Goal: Find specific page/section: Find specific page/section

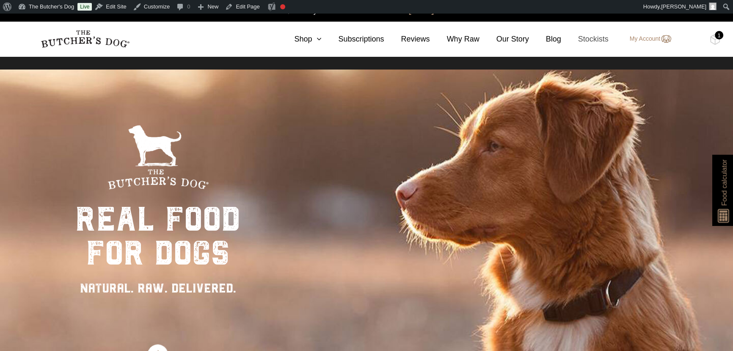
click at [592, 40] on link "Stockists" at bounding box center [584, 38] width 47 height 11
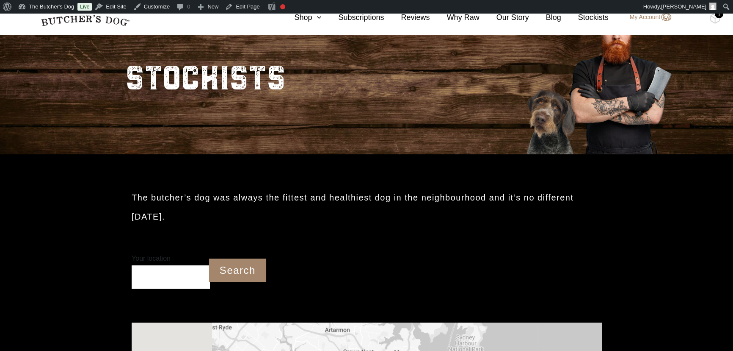
scroll to position [79, 0]
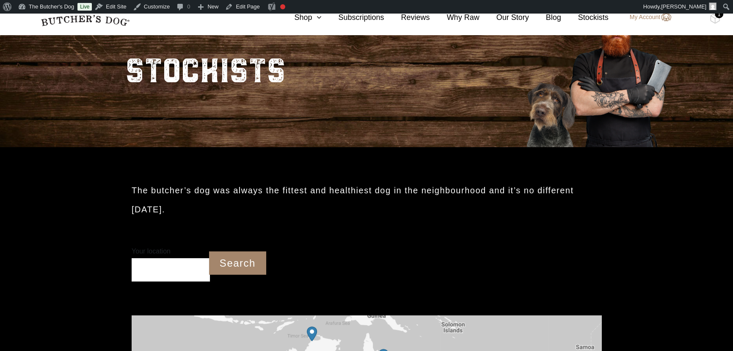
click at [155, 271] on input "Your location" at bounding box center [171, 269] width 78 height 23
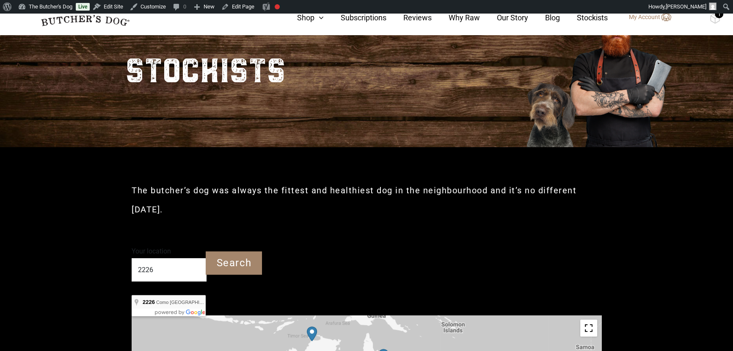
type input "Como [GEOGRAPHIC_DATA] 2226"
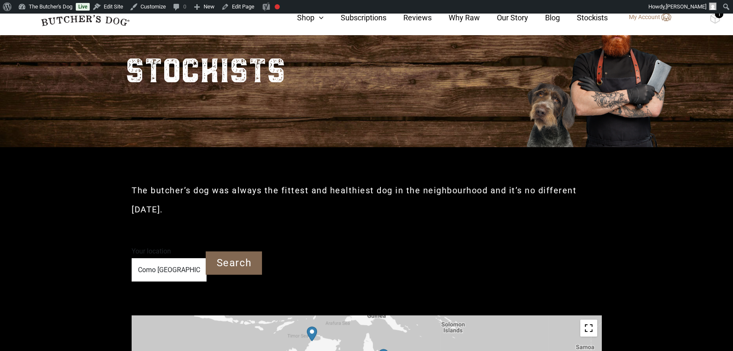
click at [229, 264] on input "Search" at bounding box center [234, 262] width 56 height 23
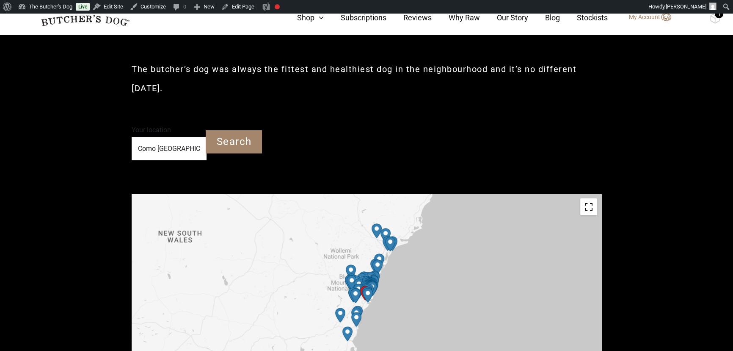
scroll to position [233, 0]
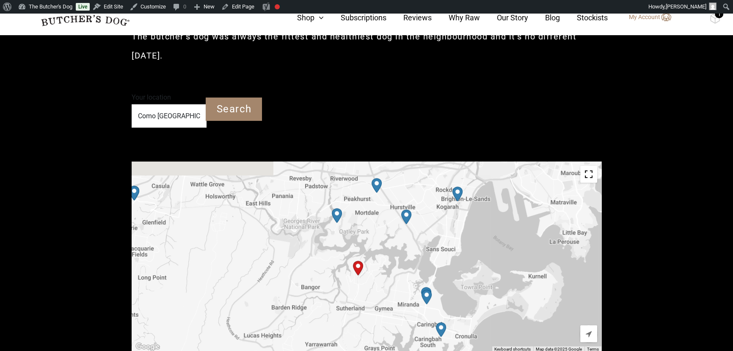
drag, startPoint x: 395, startPoint y: 243, endPoint x: 386, endPoint y: 264, distance: 22.7
click at [386, 264] on div at bounding box center [367, 256] width 470 height 191
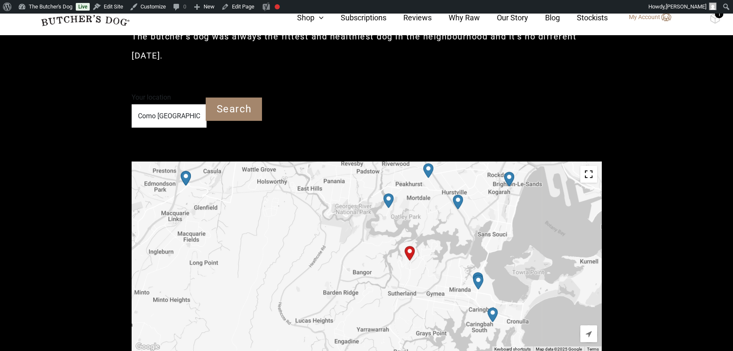
drag, startPoint x: 398, startPoint y: 288, endPoint x: 424, endPoint y: 282, distance: 26.8
click at [424, 282] on div at bounding box center [367, 256] width 470 height 191
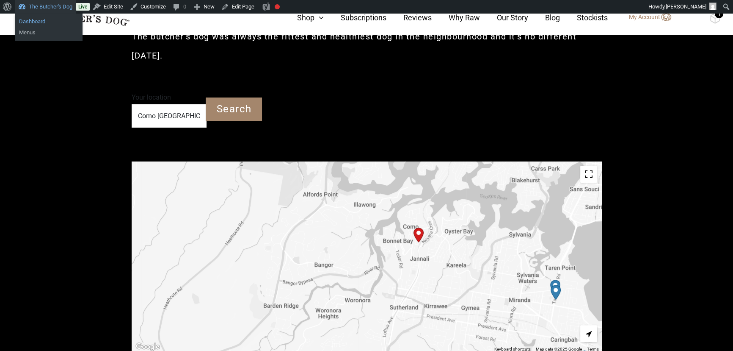
click at [35, 21] on link "Dashboard" at bounding box center [49, 21] width 68 height 11
